Goal: Register for event/course

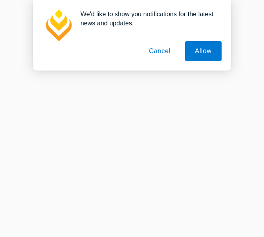
scroll to position [873, 0]
click at [163, 49] on button "Cancel" at bounding box center [160, 51] width 42 height 20
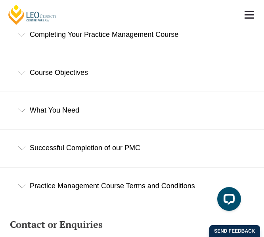
scroll to position [1363, 0]
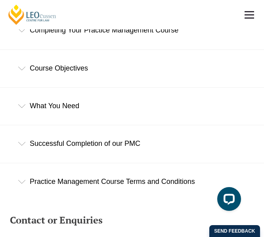
click at [258, 94] on div "What You Need" at bounding box center [132, 105] width 264 height 37
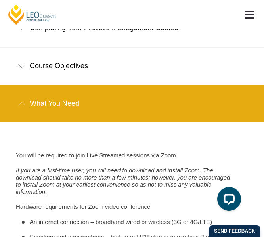
scroll to position [1251, 0]
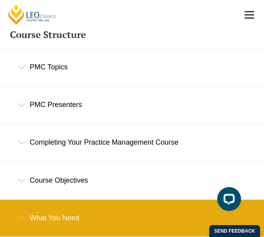
click at [65, 179] on div "Course Objectives" at bounding box center [132, 180] width 264 height 37
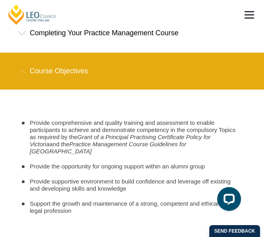
scroll to position [1361, 0]
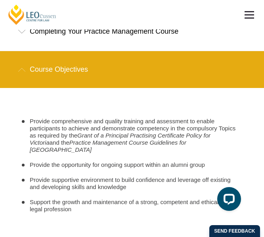
click at [95, 34] on div "Completing Your Practice Management Course" at bounding box center [132, 31] width 264 height 37
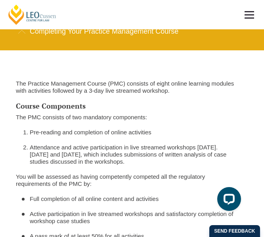
click at [149, 115] on p "The PMC consists of two mandatory components:" at bounding box center [126, 117] width 220 height 7
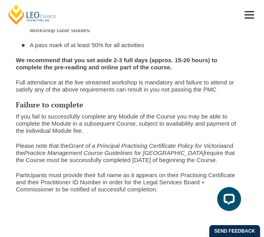
scroll to position [1551, 0]
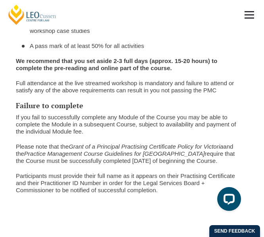
click at [250, 8] on link at bounding box center [248, 14] width 29 height 29
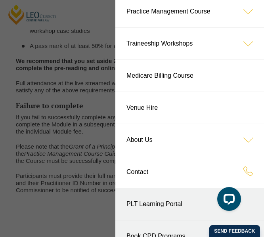
scroll to position [103, 0]
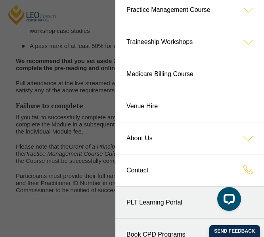
click at [206, 13] on link "Practice Management Course" at bounding box center [189, 10] width 148 height 32
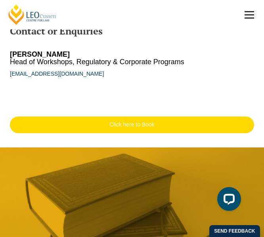
click at [211, 121] on link "Click here to Book" at bounding box center [132, 124] width 244 height 17
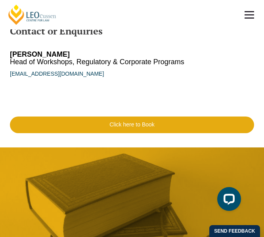
click at [251, 17] on link at bounding box center [248, 14] width 29 height 29
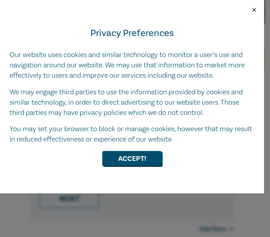
click at [255, 12] on button "Close" at bounding box center [253, 9] width 7 height 7
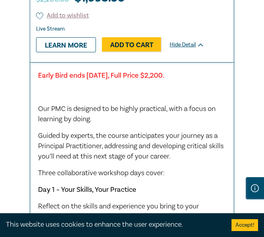
scroll to position [675, 0]
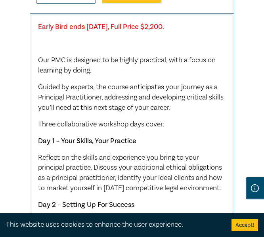
scroll to position [723, 0]
